Goal: Find specific page/section: Find specific page/section

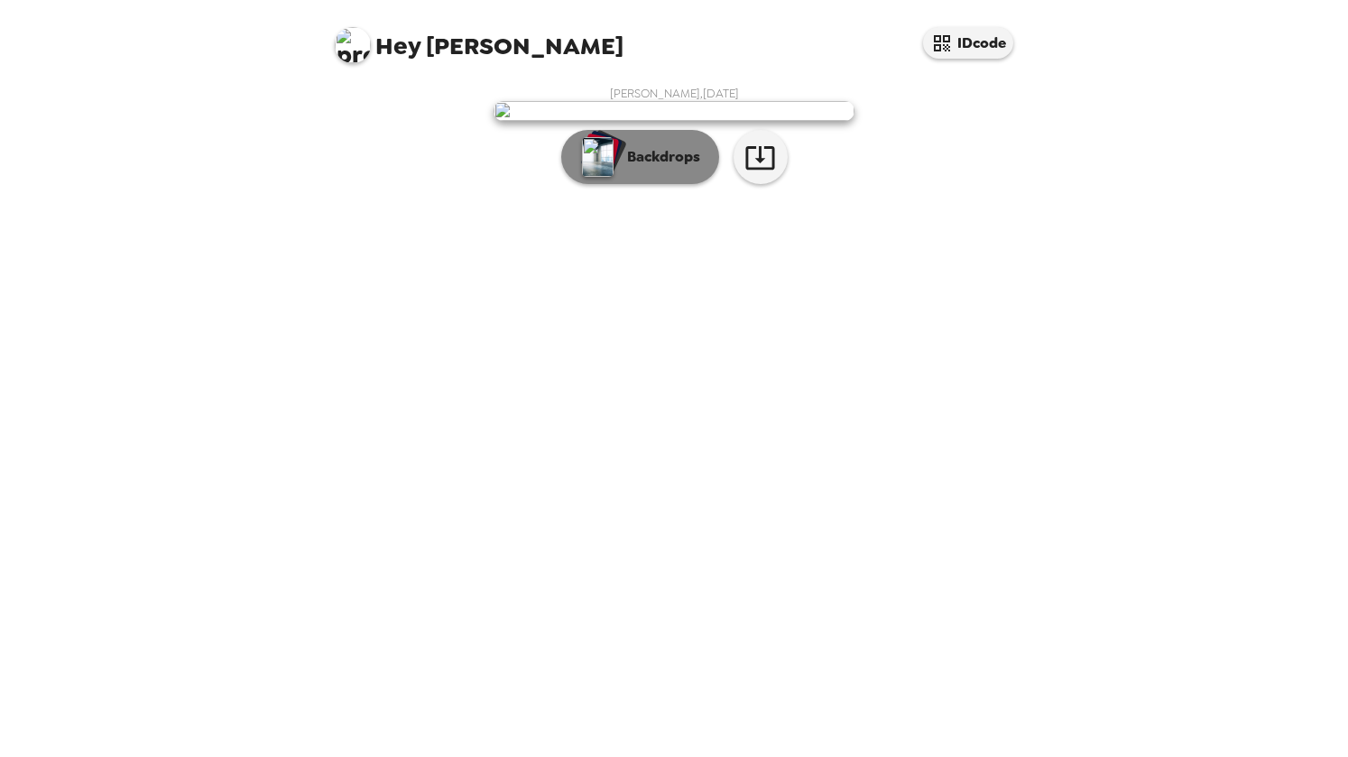
click at [653, 184] on button "Backdrops" at bounding box center [640, 157] width 158 height 54
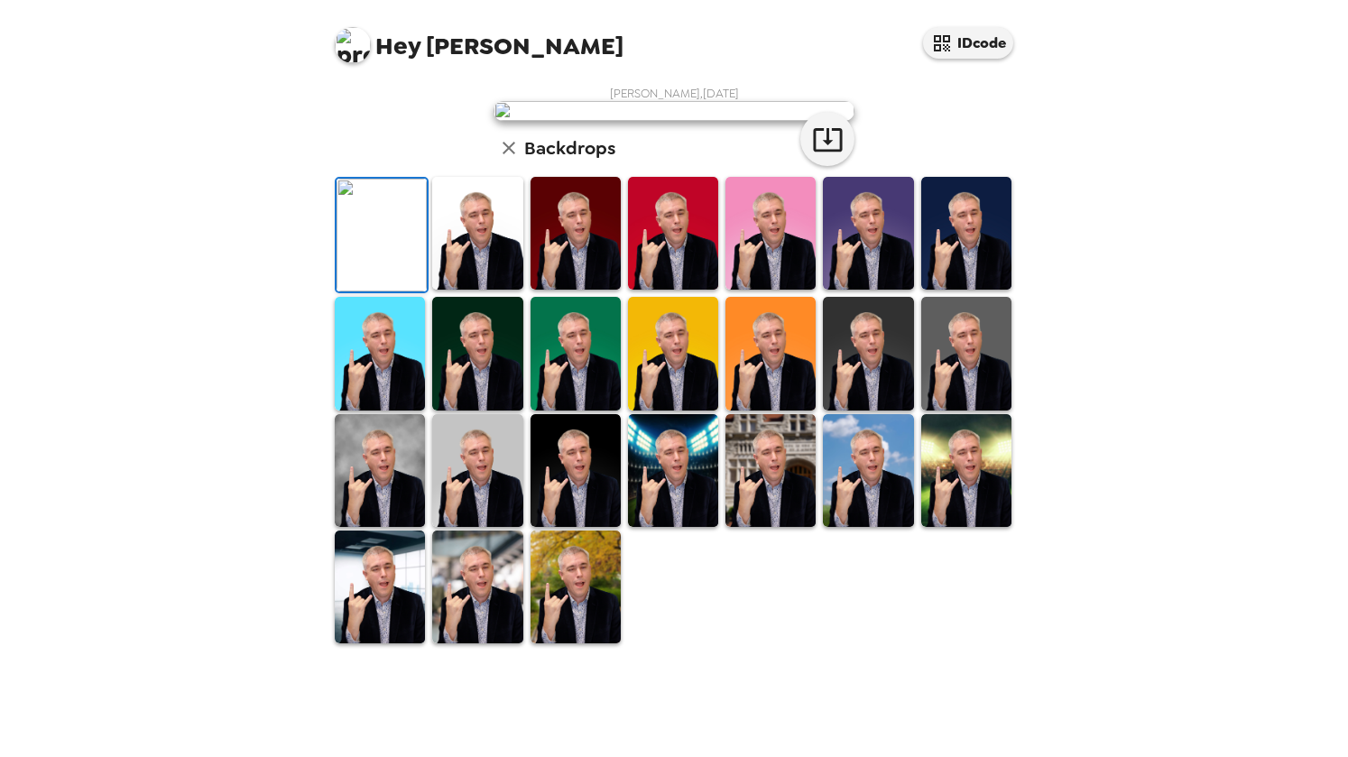
scroll to position [345, 0]
